Goal: Transaction & Acquisition: Purchase product/service

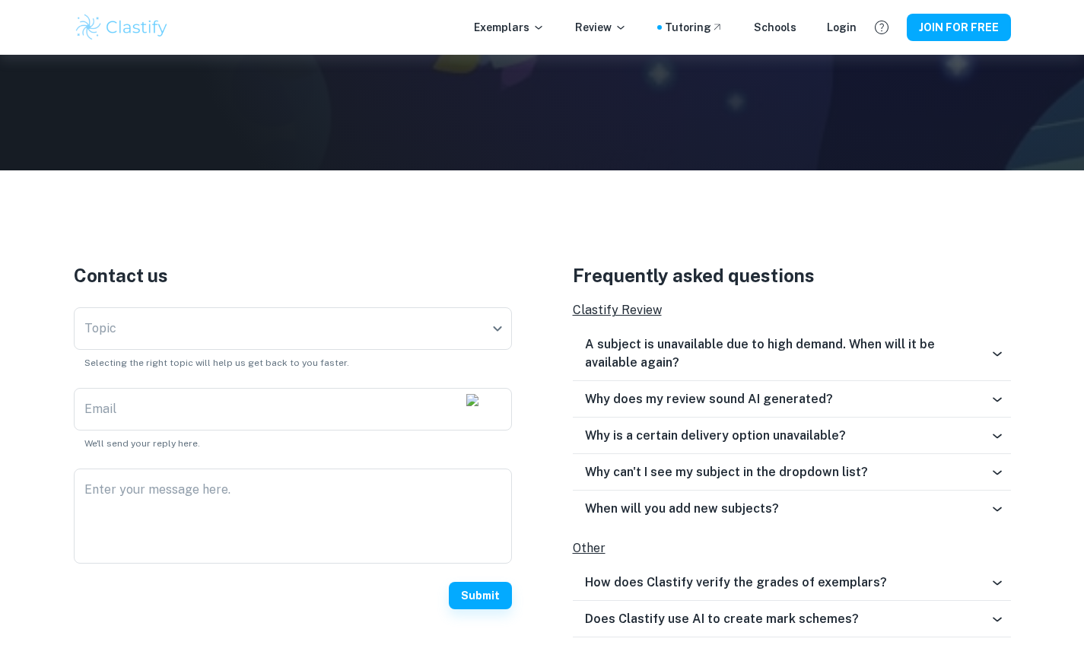
scroll to position [193, 0]
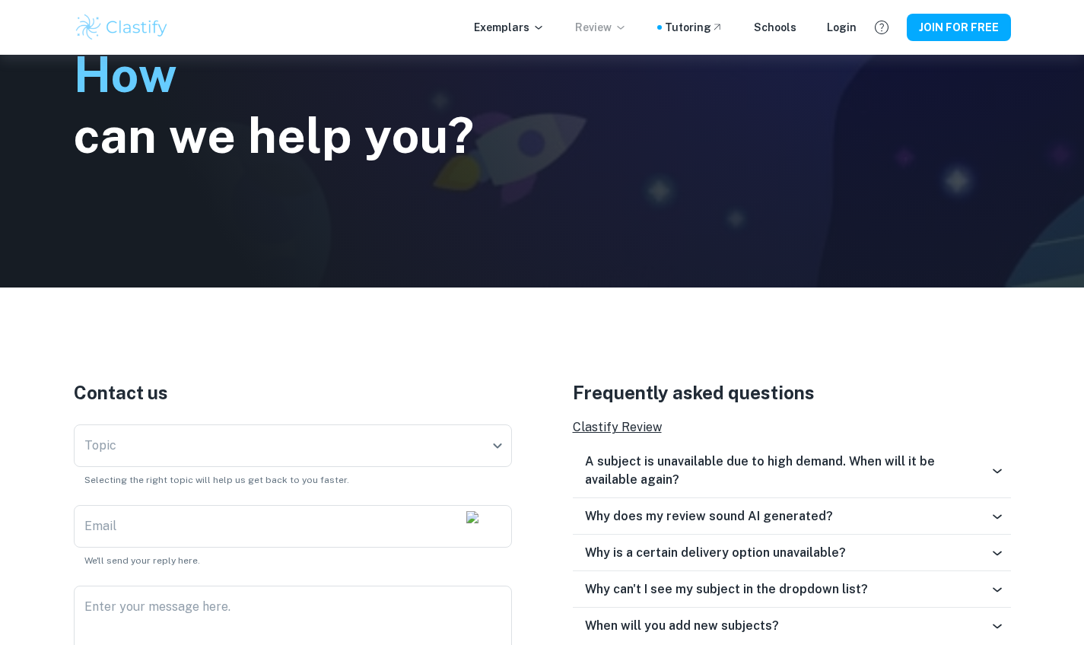
click at [612, 25] on p "Review" at bounding box center [601, 27] width 52 height 17
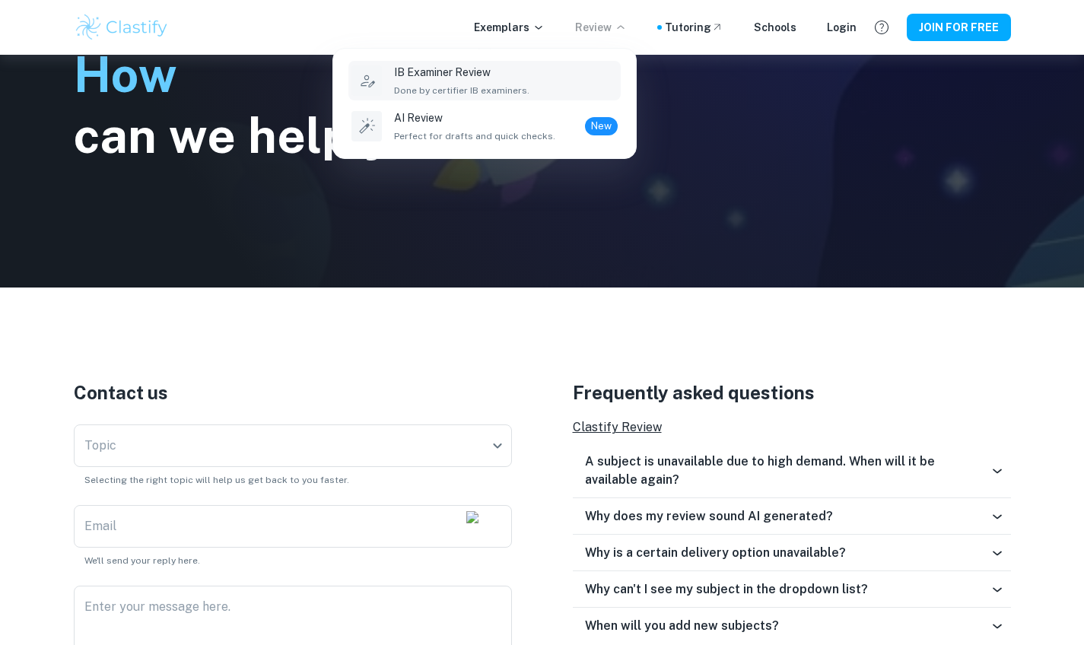
click at [524, 97] on li "IB Examiner Review Done by certifier IB examiners." at bounding box center [484, 81] width 272 height 40
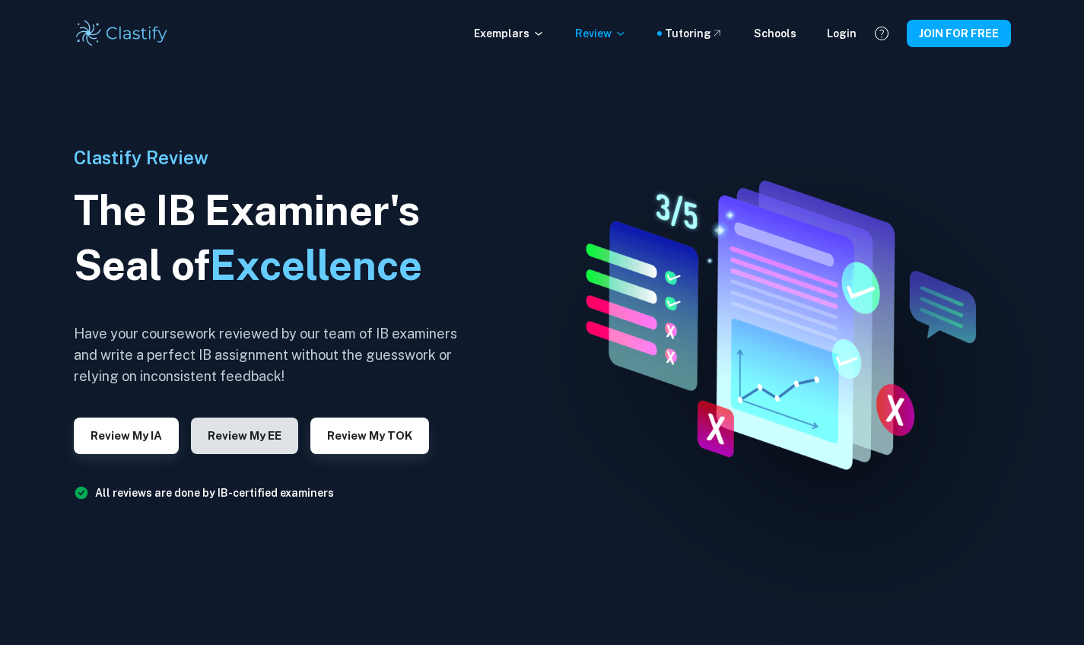
click at [265, 438] on button "Review my EE" at bounding box center [244, 436] width 107 height 37
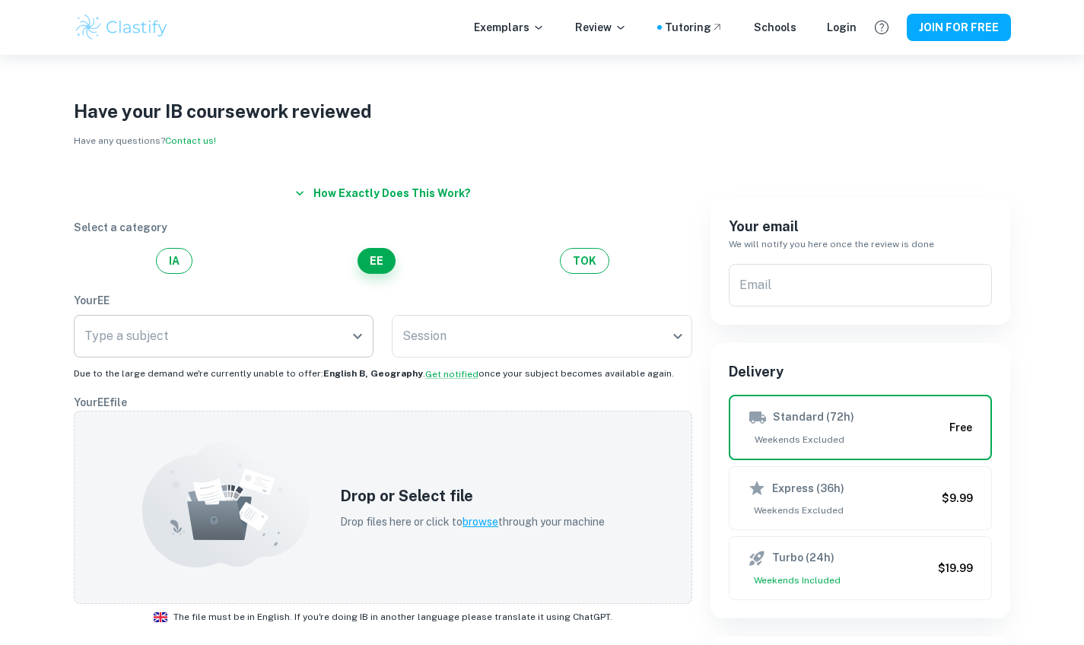
click at [282, 320] on div "Type a subject" at bounding box center [224, 336] width 301 height 43
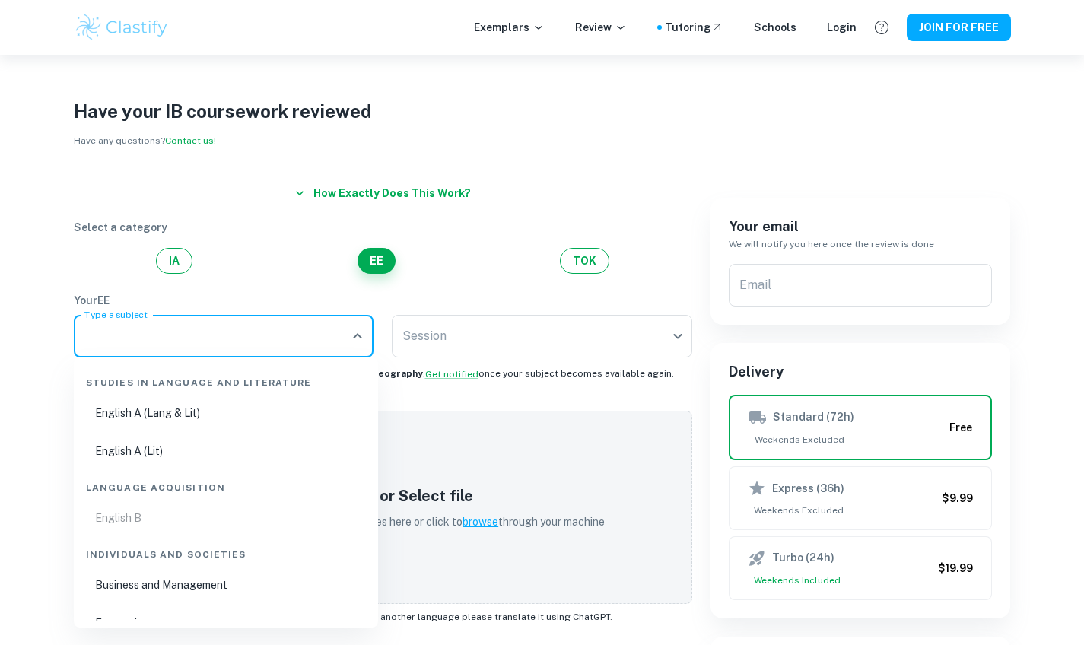
click at [198, 522] on ul "English B" at bounding box center [226, 518] width 292 height 35
click at [122, 515] on ul "English B" at bounding box center [226, 518] width 292 height 35
click at [126, 517] on ul "English B" at bounding box center [226, 518] width 292 height 35
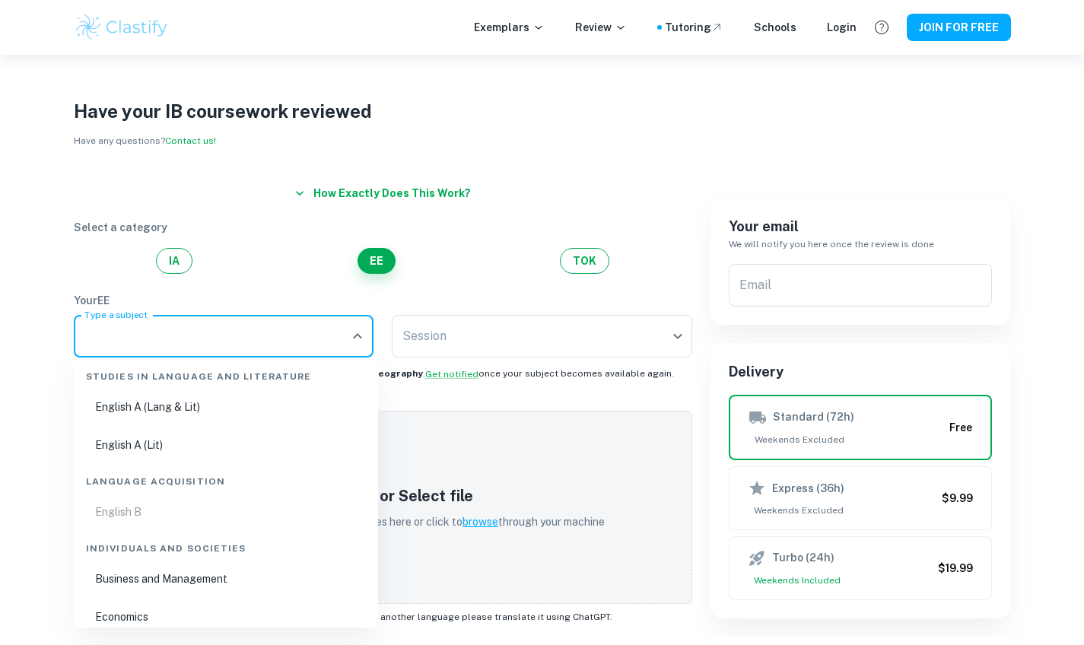
scroll to position [29, 0]
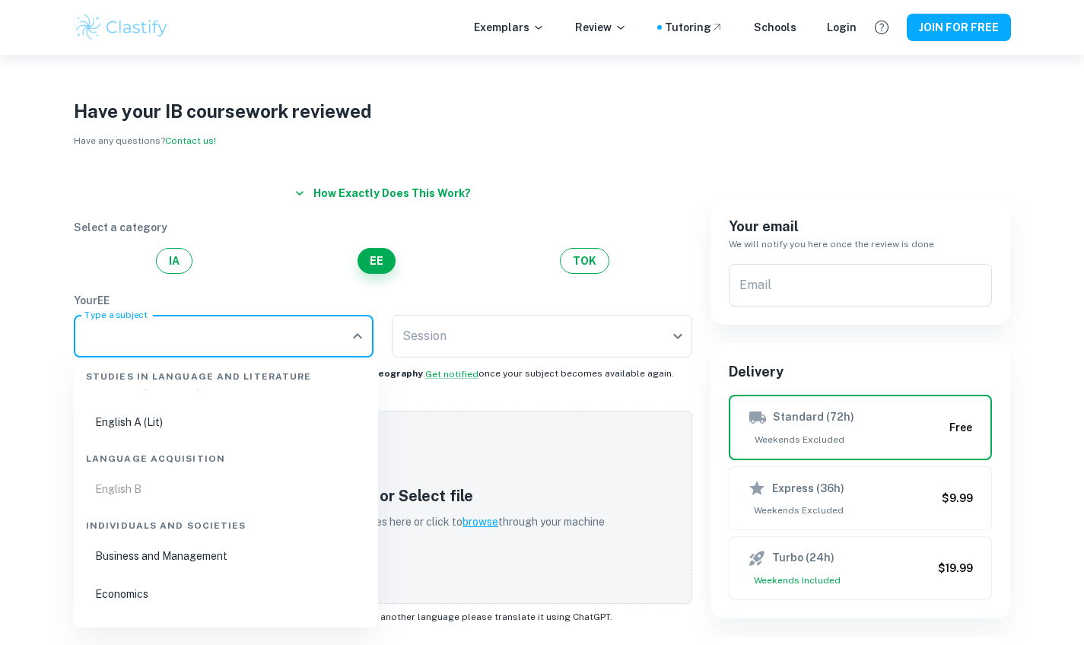
click at [127, 487] on ul "English B" at bounding box center [226, 489] width 292 height 35
click at [130, 489] on ul "English B" at bounding box center [226, 489] width 292 height 35
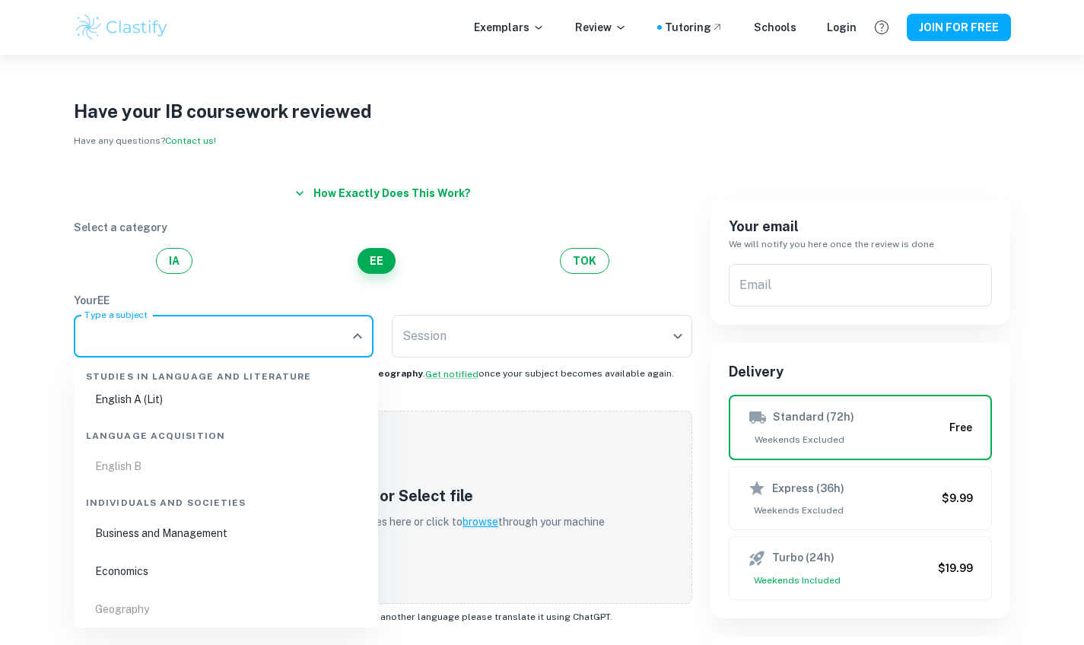
scroll to position [76, 0]
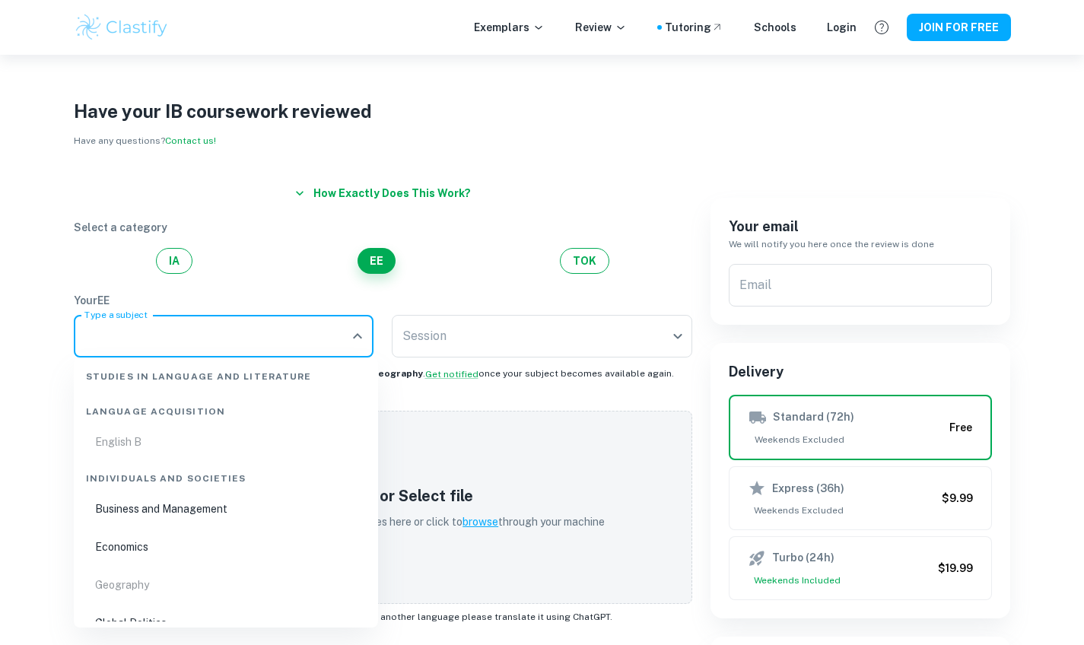
click at [150, 579] on ul "Business and Management Economics Geography Global Politics History Psychology" at bounding box center [226, 603] width 292 height 225
click at [515, 272] on div "IA EE TOK" at bounding box center [383, 261] width 619 height 26
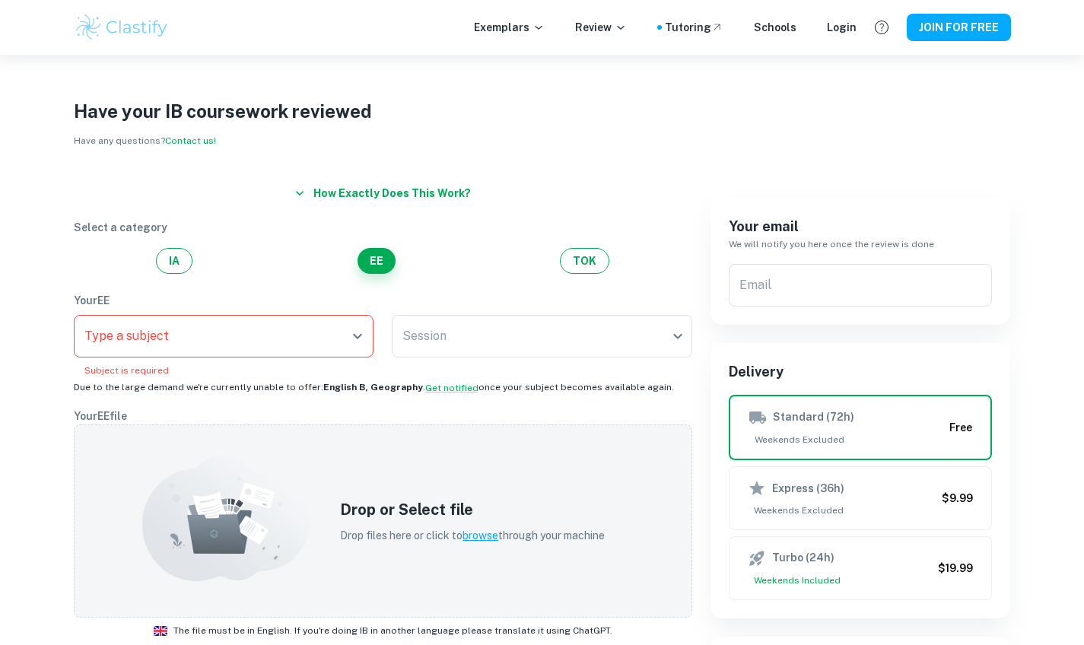
click at [312, 414] on p "Your EE file" at bounding box center [383, 416] width 619 height 17
drag, startPoint x: 75, startPoint y: 389, endPoint x: 675, endPoint y: 384, distance: 599.5
click at [675, 384] on div "Your EE Type a subject Type a subject Subject is required Session ​ Session Due…" at bounding box center [383, 343] width 619 height 103
copy span "Due to the large demand we're currently unable to offer: English B, Geography .…"
click at [301, 332] on input "Type a subject" at bounding box center [213, 336] width 264 height 29
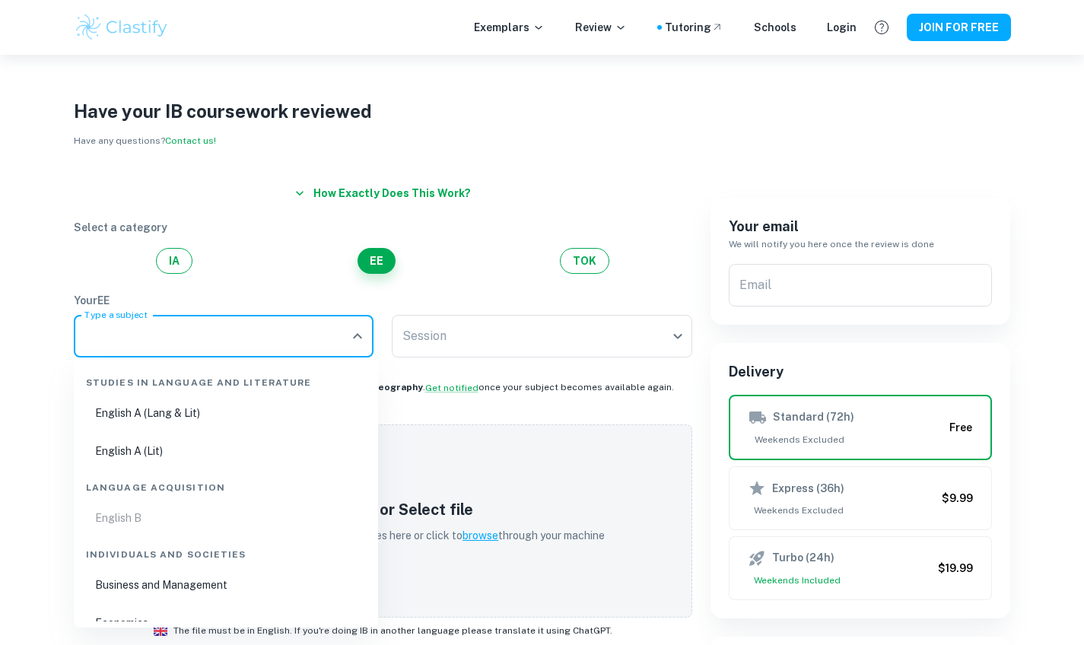
click at [186, 514] on ul "English B" at bounding box center [226, 518] width 292 height 35
click at [549, 168] on div "How exactly does this work? Select a category IA EE TOK Your EE Type a subject …" at bounding box center [374, 625] width 637 height 928
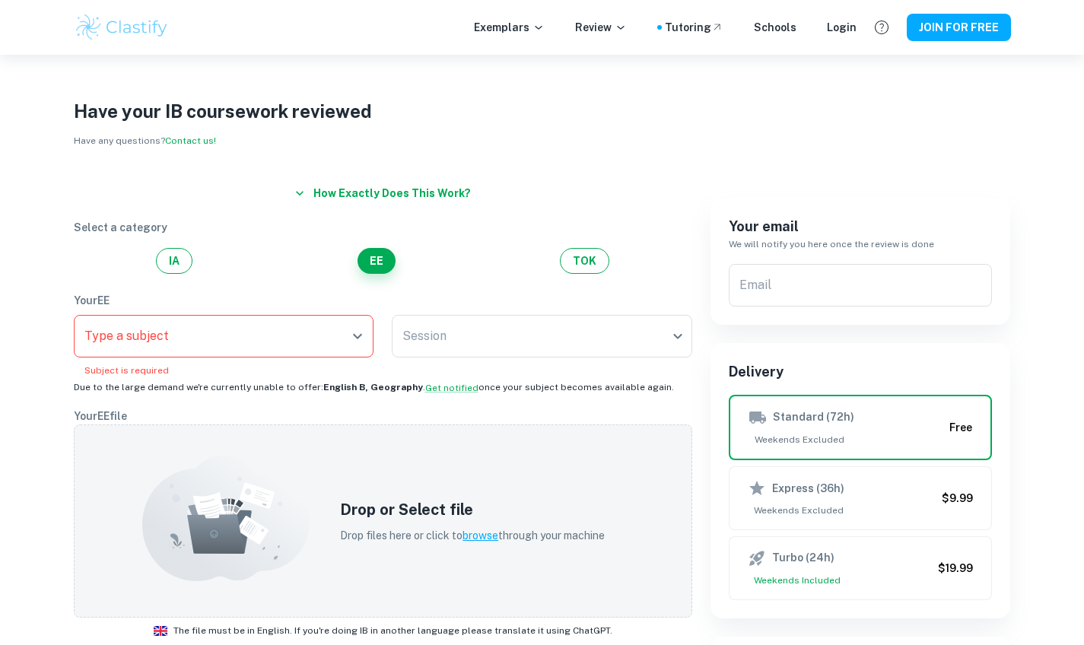
scroll to position [3, 0]
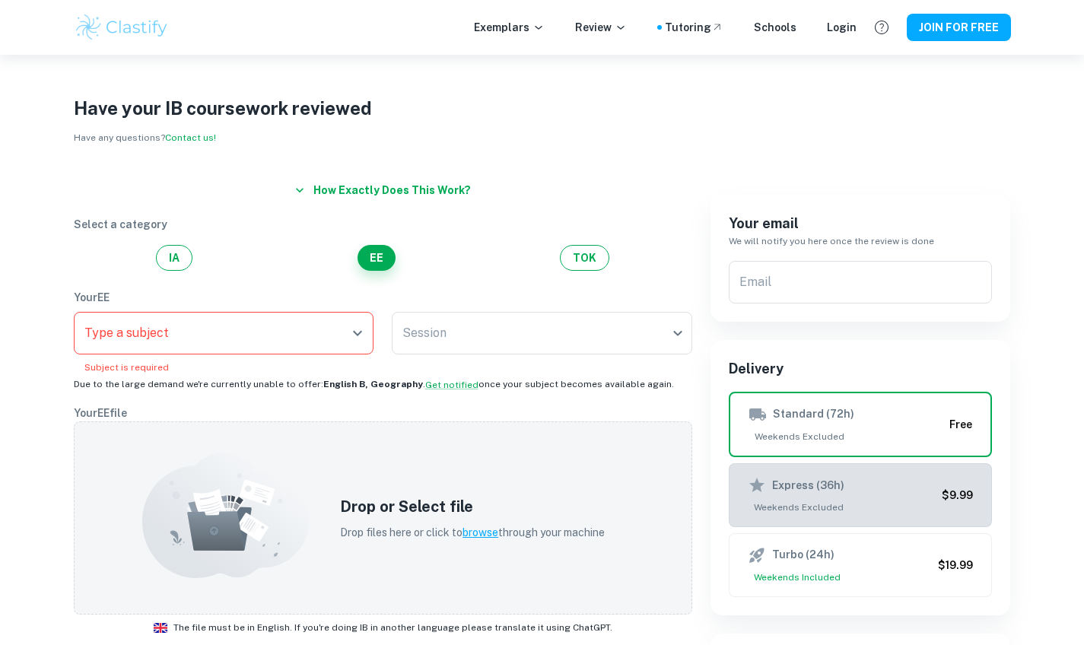
click at [818, 511] on span "Weekends Excluded" at bounding box center [842, 508] width 189 height 14
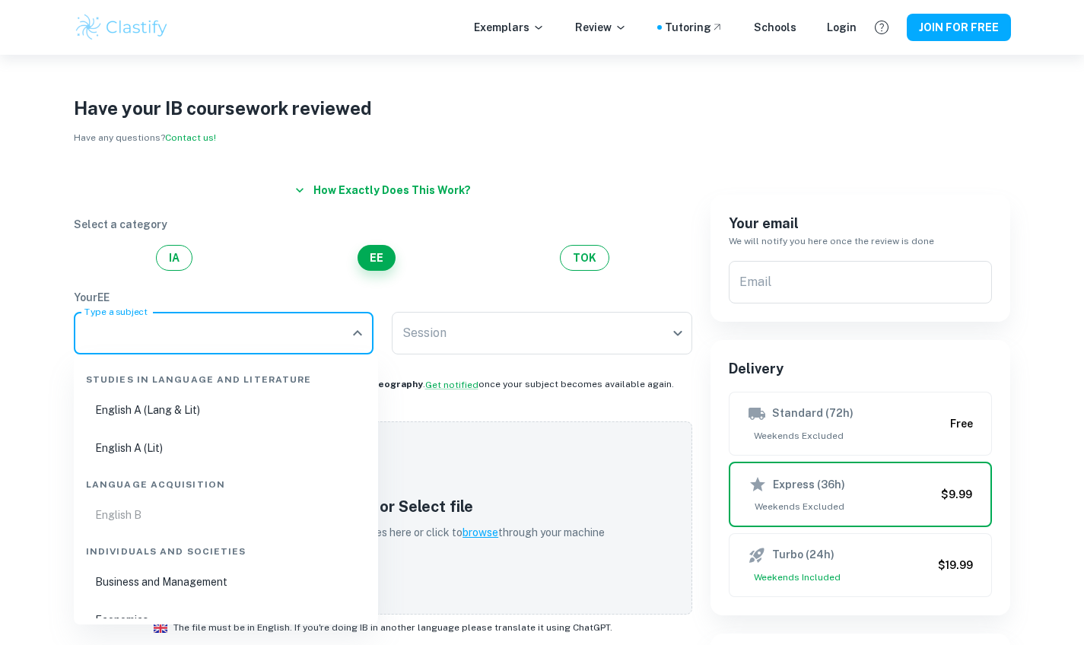
click at [256, 322] on input "Type a subject" at bounding box center [213, 333] width 264 height 29
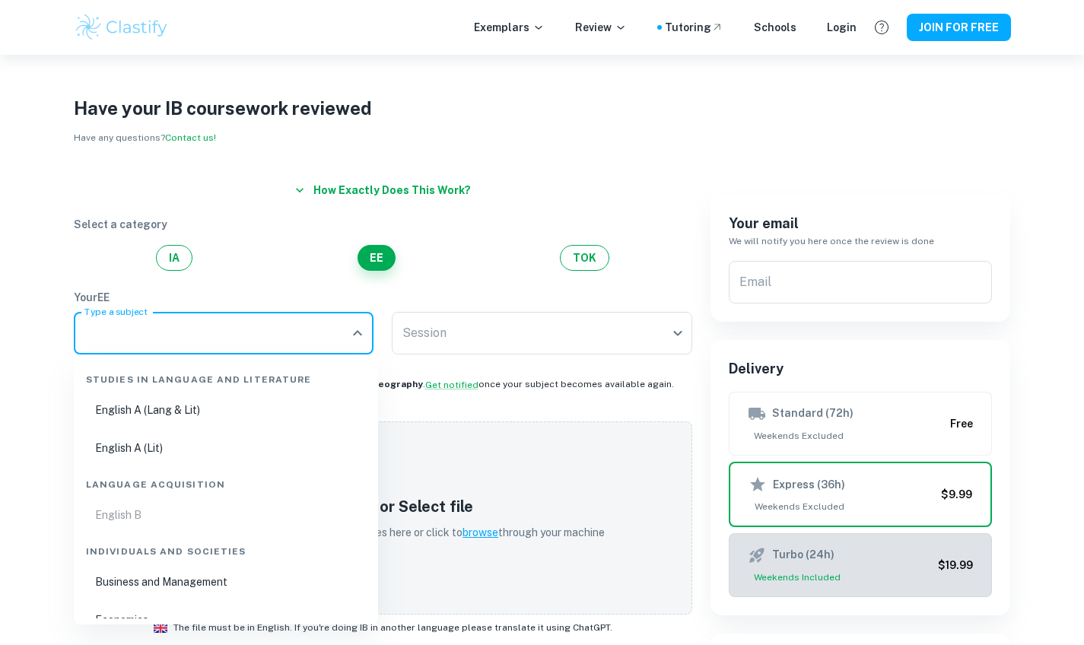
click at [896, 558] on div "Turbo (24h)" at bounding box center [840, 555] width 185 height 18
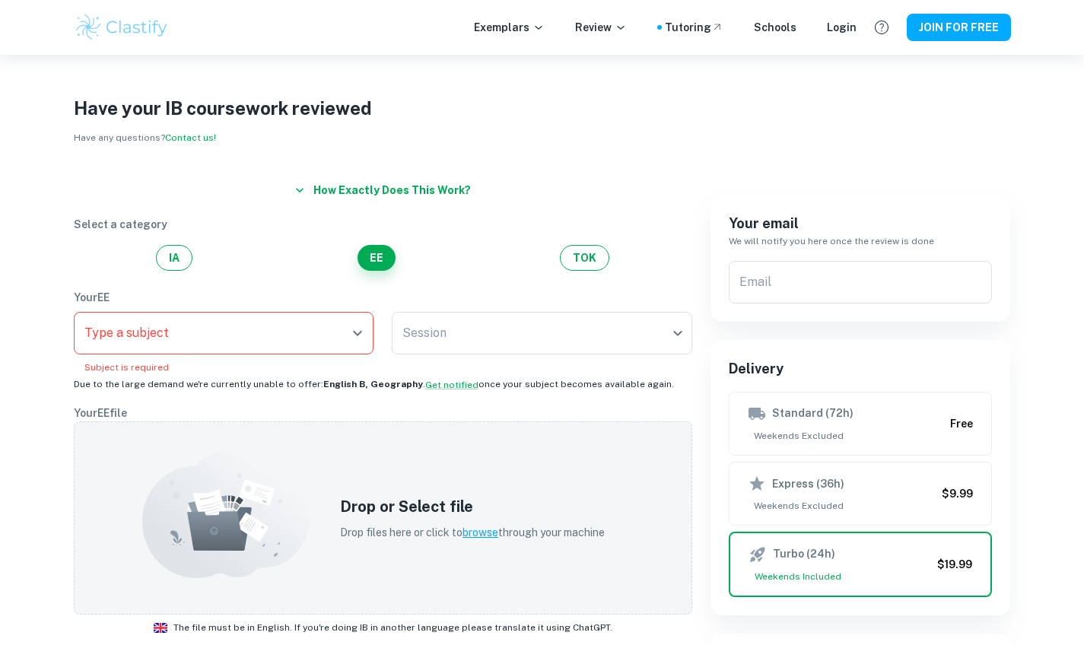
click at [253, 327] on input "Type a subject" at bounding box center [213, 333] width 264 height 29
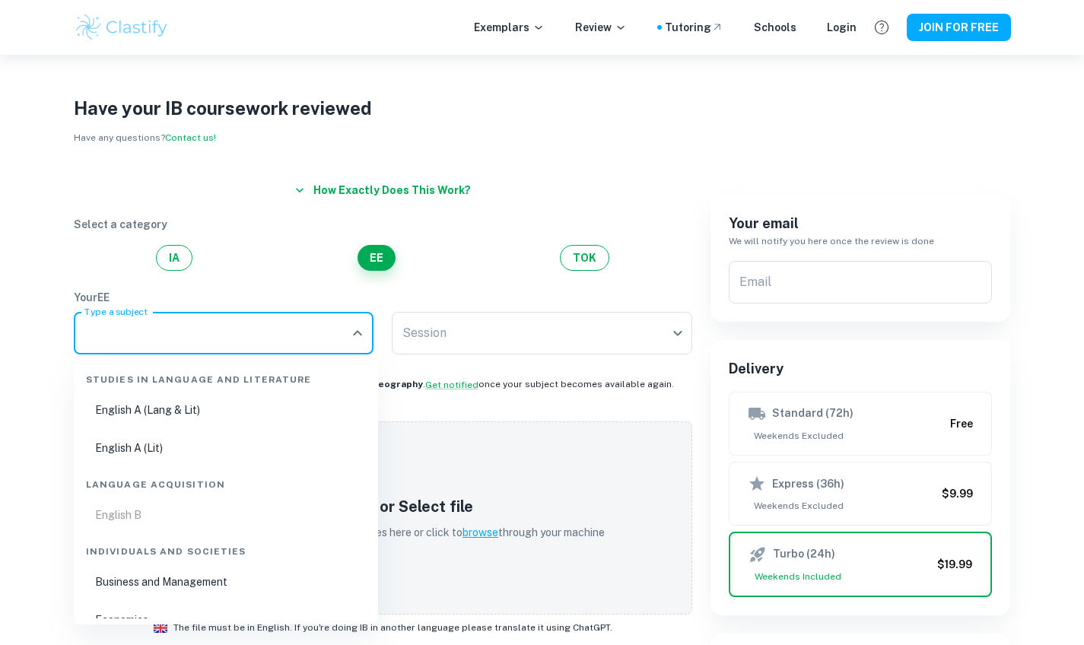
click at [172, 513] on ul "English B" at bounding box center [226, 515] width 292 height 35
click at [173, 509] on ul "English B" at bounding box center [226, 515] width 292 height 35
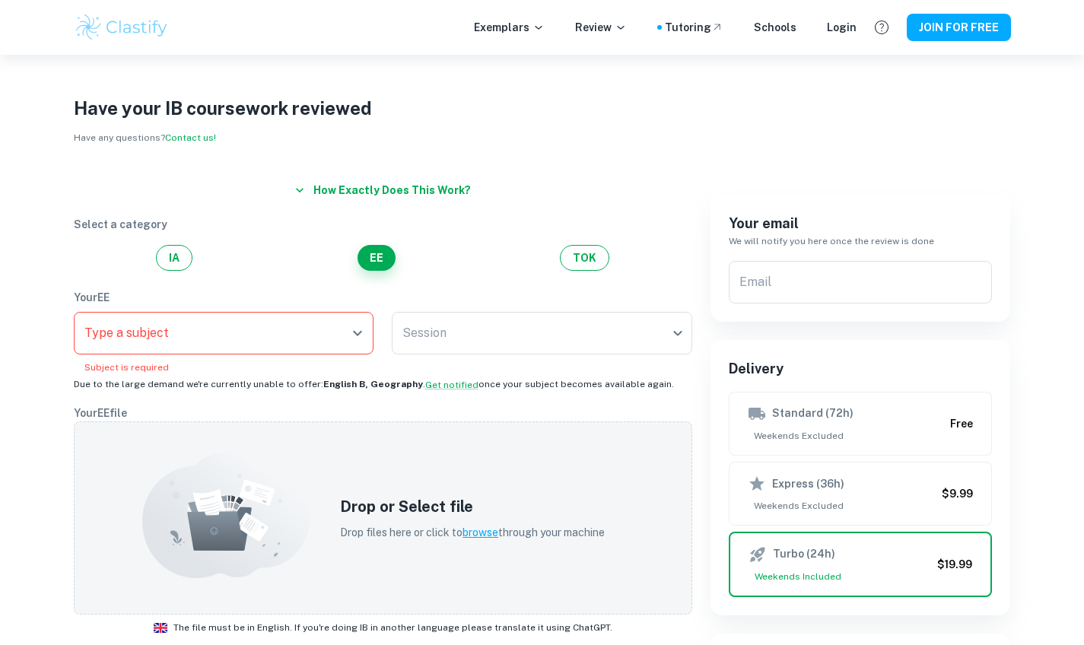
click at [469, 398] on div "How exactly does this work? Select a category IA EE TOK Your EE Type a subject …" at bounding box center [374, 638] width 637 height 960
drag, startPoint x: 75, startPoint y: 383, endPoint x: 680, endPoint y: 374, distance: 604.9
click at [680, 374] on div "Your EE Type a subject Type a subject Subject is required Session ​ Session Due…" at bounding box center [383, 340] width 619 height 103
copy span "Due to the large demand we're currently unable to offer: English B, Geography .…"
click at [464, 403] on div "How exactly does this work? Select a category IA EE TOK Your EE Type a subject …" at bounding box center [374, 638] width 637 height 960
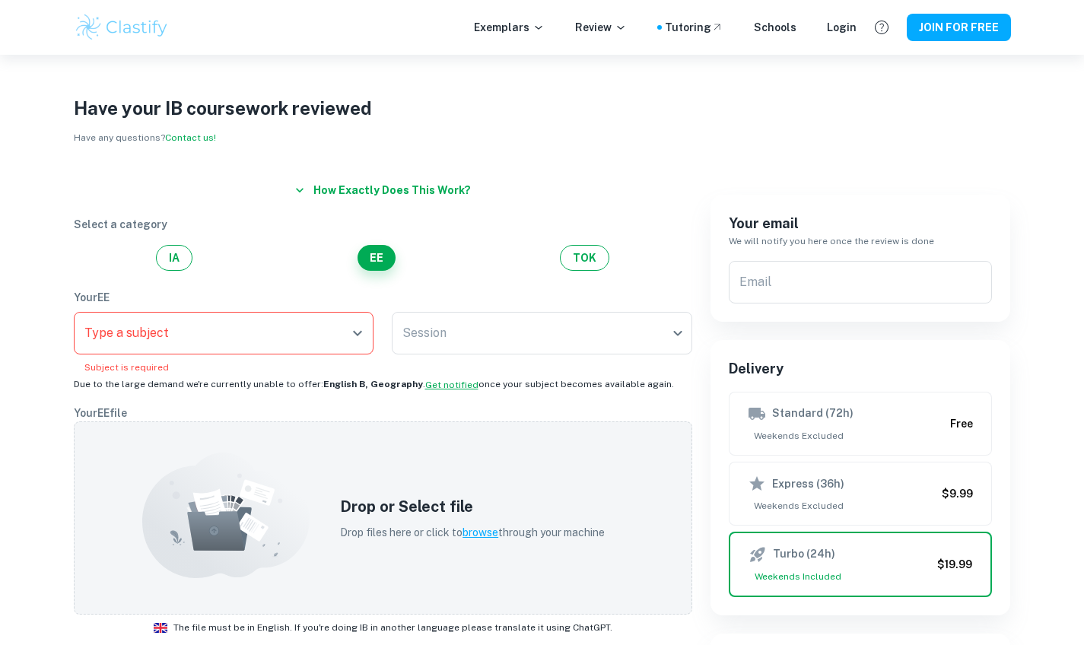
click at [437, 386] on button "Get notified" at bounding box center [451, 385] width 53 height 14
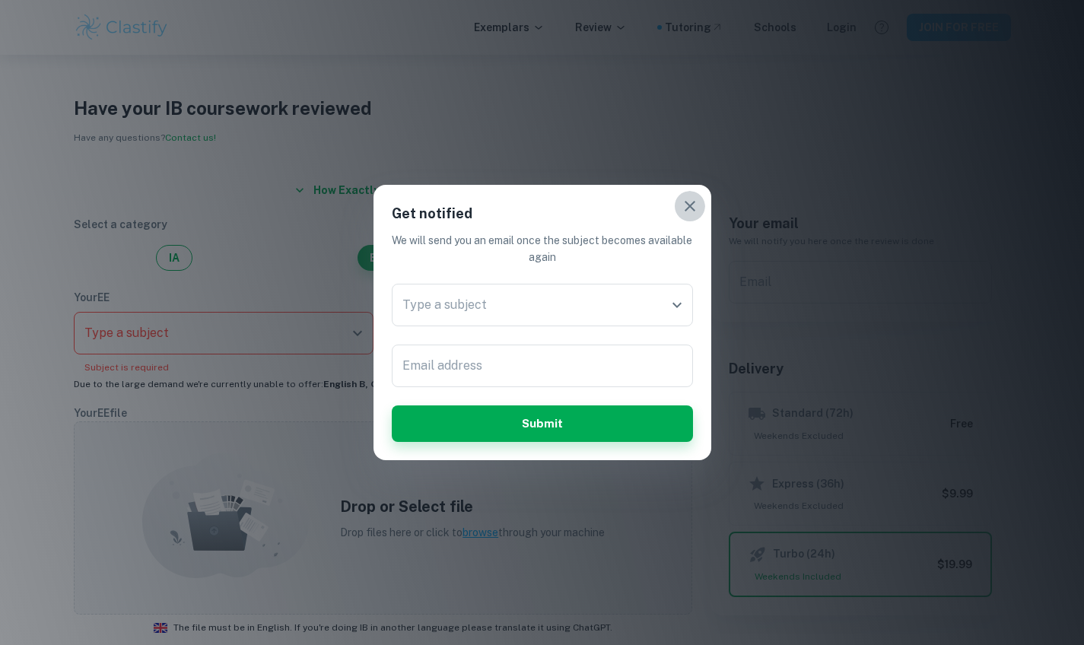
click at [699, 200] on button "button" at bounding box center [690, 206] width 30 height 30
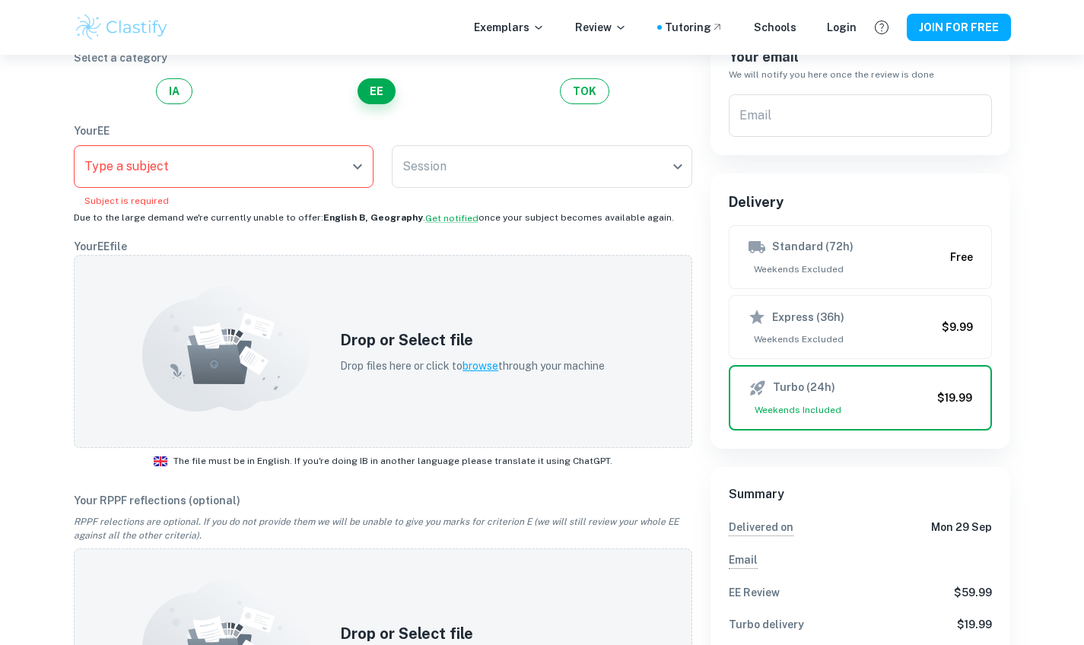
scroll to position [0, 0]
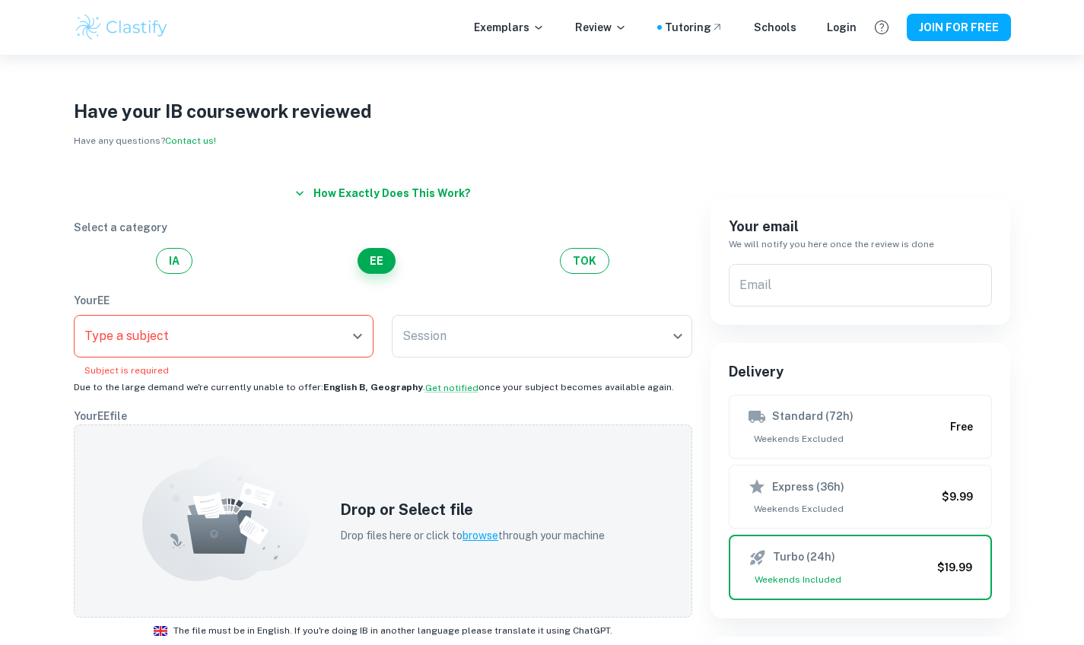
drag, startPoint x: 74, startPoint y: 386, endPoint x: 645, endPoint y: 385, distance: 571.3
click at [646, 385] on div "Your EE Type a subject Type a subject Subject is required Session ​ Session Due…" at bounding box center [383, 343] width 619 height 103
copy span "Due to the large demand we're currently unable to offer: English B, Geography .…"
click at [532, 164] on div "How exactly does this work? Select a category IA EE TOK Your EE Type a subject …" at bounding box center [374, 641] width 637 height 960
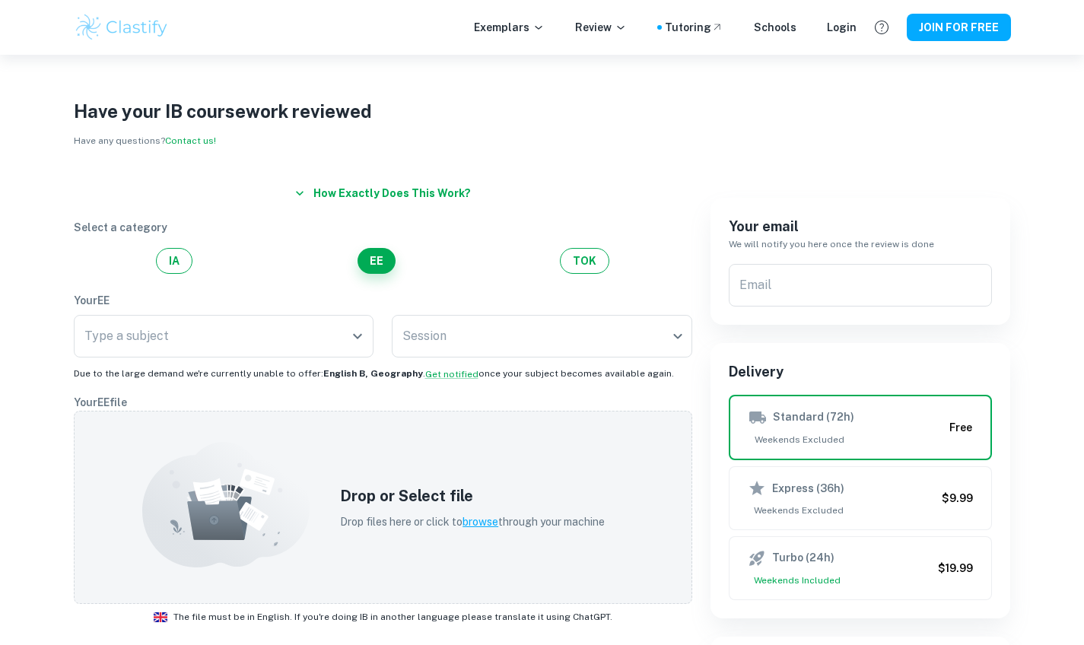
checkbox input "true"
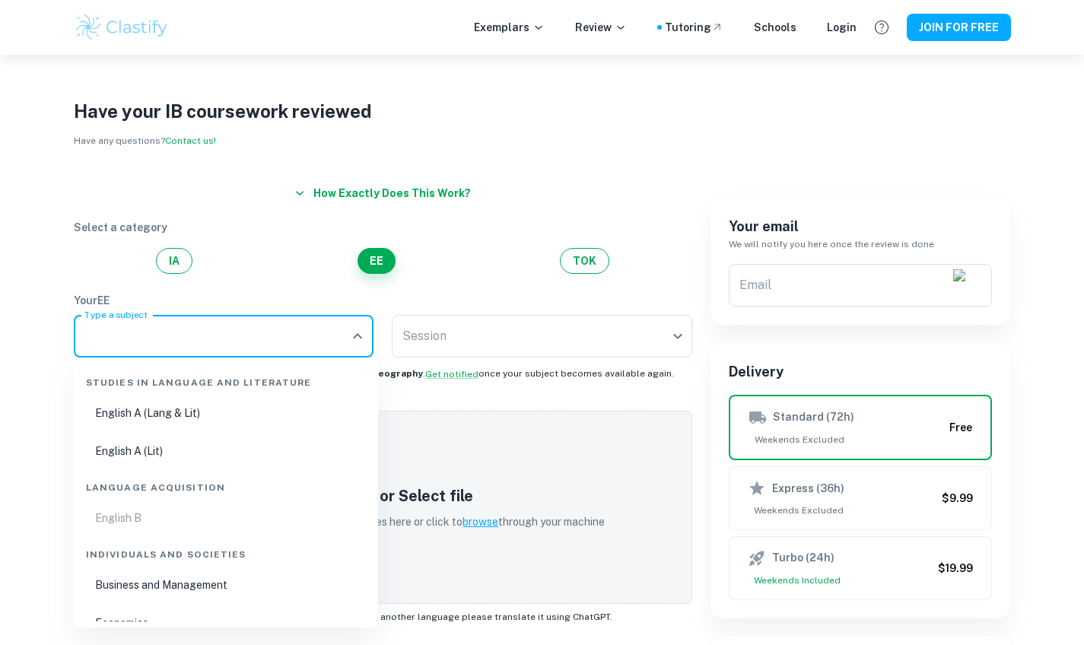
click at [546, 282] on div "How exactly does this work? Select a category IA EE TOK Your EE Type a subject …" at bounding box center [374, 625] width 637 height 928
